Goal: Information Seeking & Learning: Understand process/instructions

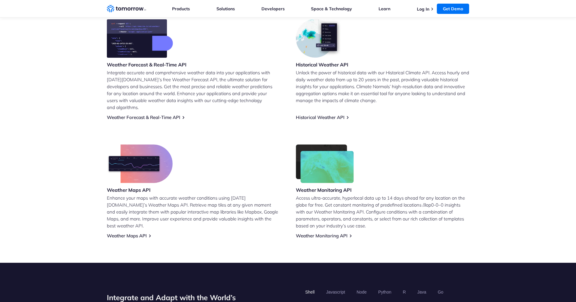
scroll to position [339, 0]
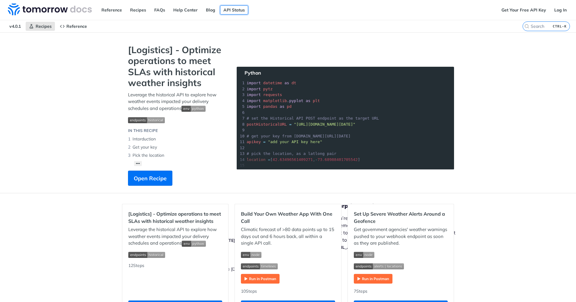
click at [235, 9] on link "API Status" at bounding box center [234, 9] width 28 height 9
click at [140, 11] on link "Recipes" at bounding box center [138, 9] width 23 height 9
click at [160, 179] on span "Open Recipe" at bounding box center [150, 178] width 33 height 8
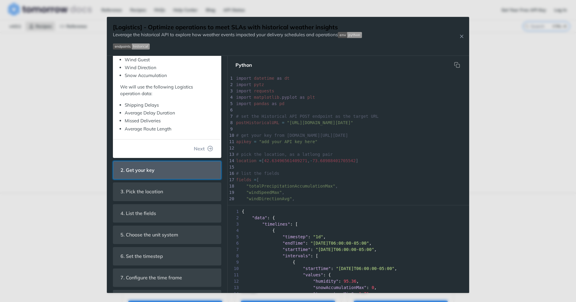
click at [156, 170] on header "2. Get your key" at bounding box center [167, 170] width 108 height 18
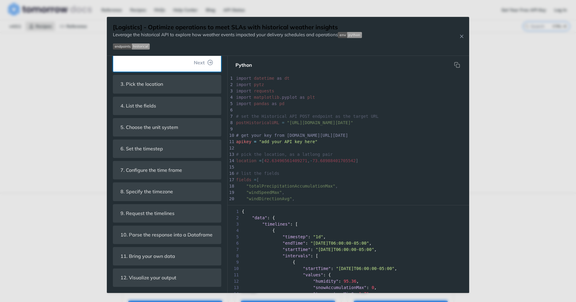
scroll to position [76, 0]
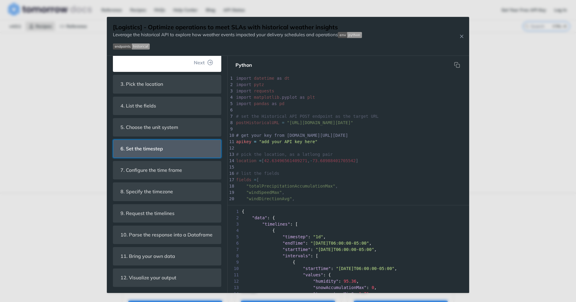
click at [176, 139] on section "6. Set the timestep The Historical API supports "1h" and "1d" timesteps. Given …" at bounding box center [167, 148] width 108 height 18
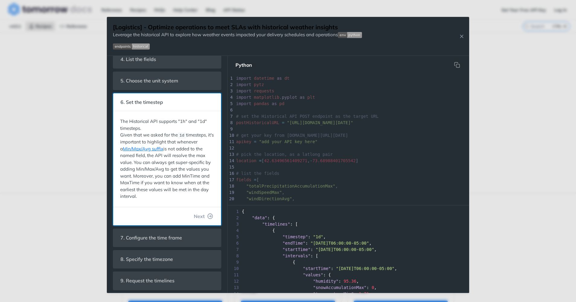
scroll to position [102, 0]
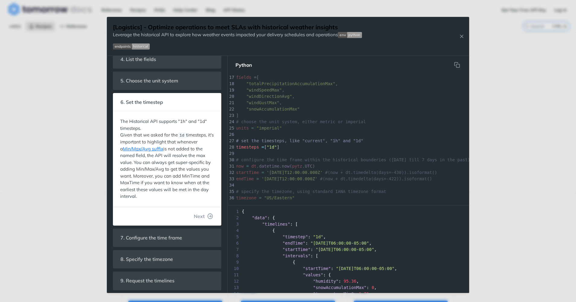
click at [506, 100] on div "[Logistics] - Optimize operations to meet SLAs with historical weather insights…" at bounding box center [288, 151] width 576 height 302
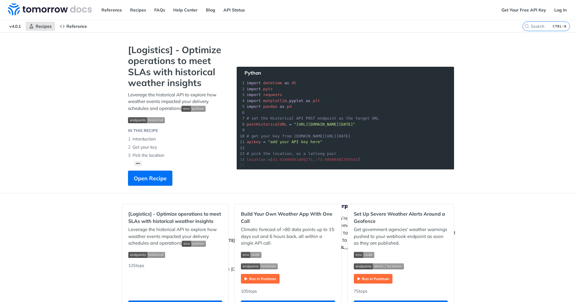
click at [276, 28] on nav "v4.0.1 Recipes Reference" at bounding box center [261, 26] width 523 height 12
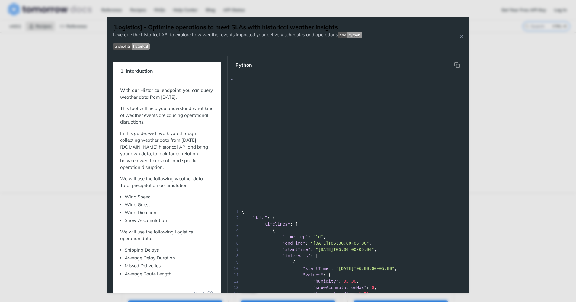
scroll to position [76, 0]
